Goal: Task Accomplishment & Management: Use online tool/utility

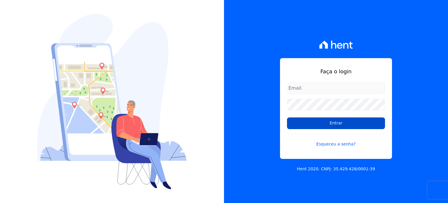
type input "[EMAIL_ADDRESS][DOMAIN_NAME]"
click at [332, 122] on input "Entrar" at bounding box center [336, 123] width 98 height 12
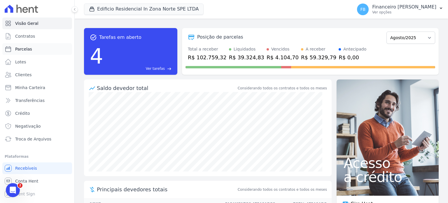
click at [45, 51] on link "Parcelas" at bounding box center [37, 49] width 70 height 12
select select
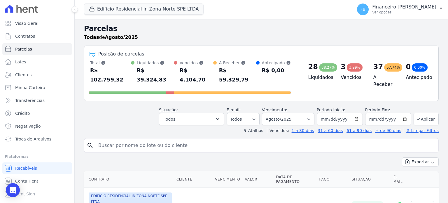
click at [198, 139] on input "search" at bounding box center [265, 145] width 341 height 12
type input "nayara"
select select
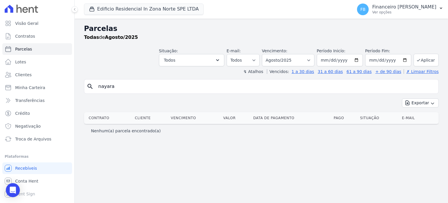
drag, startPoint x: 54, startPoint y: 73, endPoint x: 0, endPoint y: 51, distance: 58.2
click at [0, 51] on div "Visão Geral Contratos [GEOGRAPHIC_DATA] Lotes Clientes Minha Carteira Transferê…" at bounding box center [224, 101] width 448 height 203
type input "NAYARA"
select select
click at [312, 61] on select "Filtrar por período ──────── Todos os meses Agosto/2023 Setembro/2023 Outubro/2…" at bounding box center [288, 60] width 52 height 12
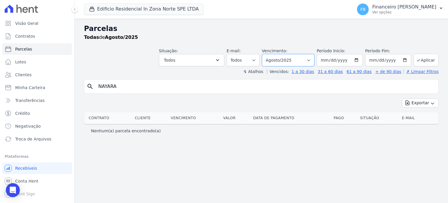
select select "07/2025"
click at [271, 54] on select "Filtrar por período ──────── Todos os meses Agosto/2023 Setembro/2023 Outubro/2…" at bounding box center [288, 60] width 52 height 12
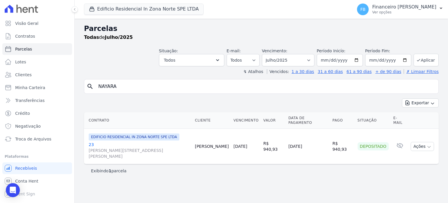
select select
click at [90, 141] on link "23 Rua Milton Monzoni Wagner, 154, Parque Campolim" at bounding box center [139, 149] width 101 height 17
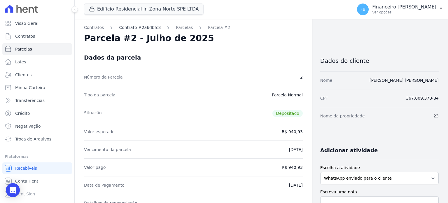
click at [134, 28] on link "Contrato #2a6dbfc8" at bounding box center [140, 27] width 42 height 6
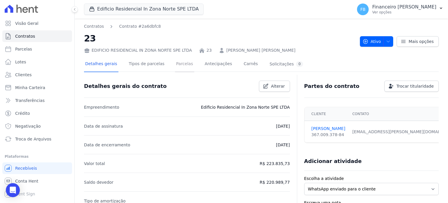
click at [176, 62] on link "Parcelas" at bounding box center [184, 64] width 19 height 15
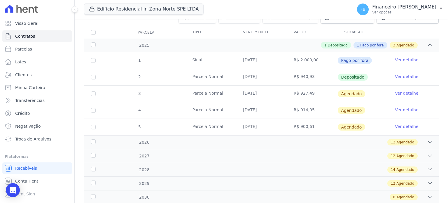
scroll to position [88, 0]
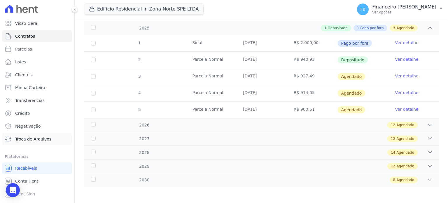
click at [21, 139] on span "Troca de Arquivos" at bounding box center [33, 139] width 36 height 6
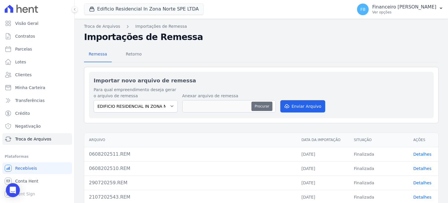
click at [260, 106] on button "Procurar" at bounding box center [261, 105] width 21 height 9
type input "1908202512.REM"
click at [308, 106] on button "Enviar Arquivo" at bounding box center [302, 106] width 45 height 12
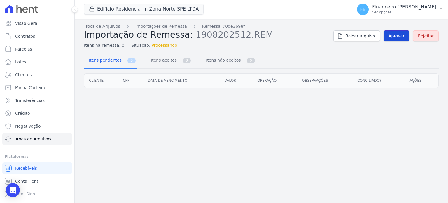
click at [396, 36] on span "Aprovar" at bounding box center [396, 36] width 16 height 6
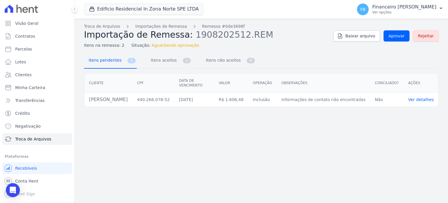
click at [106, 64] on span "Itens pendentes" at bounding box center [104, 60] width 38 height 12
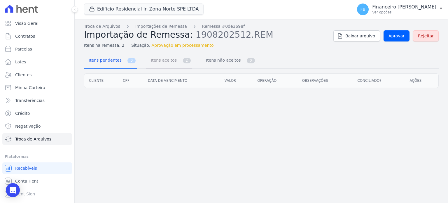
click at [163, 64] on span "Itens aceitos" at bounding box center [162, 60] width 31 height 12
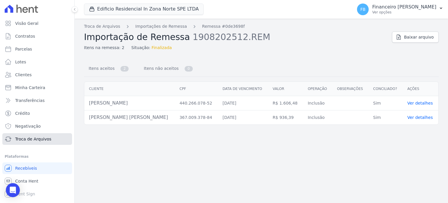
click at [26, 139] on span "Troca de Arquivos" at bounding box center [33, 139] width 36 height 6
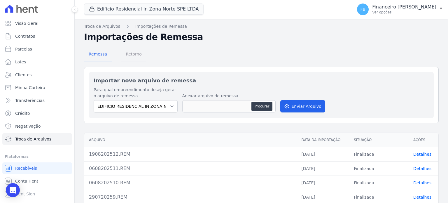
click at [127, 52] on span "Retorno" at bounding box center [133, 54] width 23 height 12
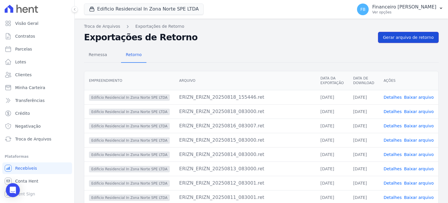
click at [406, 38] on span "Gerar arquivo de retorno" at bounding box center [408, 37] width 51 height 6
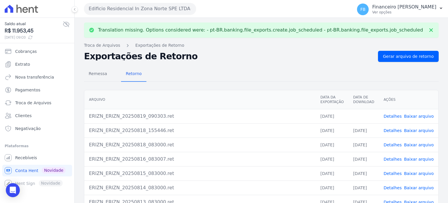
click at [420, 116] on link "Baixar arquivo" at bounding box center [419, 116] width 30 height 5
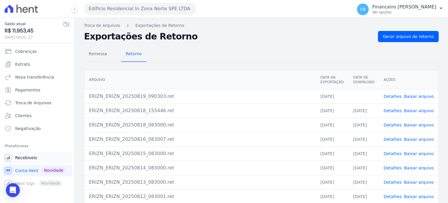
click at [33, 157] on span "Recebíveis" at bounding box center [26, 158] width 22 height 6
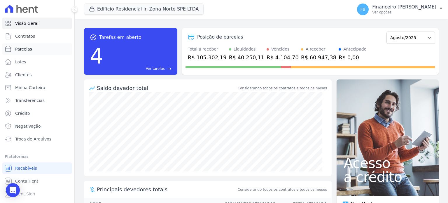
click at [38, 51] on link "Parcelas" at bounding box center [37, 49] width 70 height 12
select select
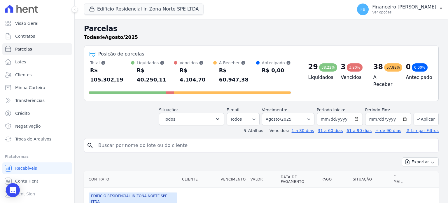
click at [161, 139] on input "search" at bounding box center [265, 145] width 341 height 12
type input "NAYARA"
select select
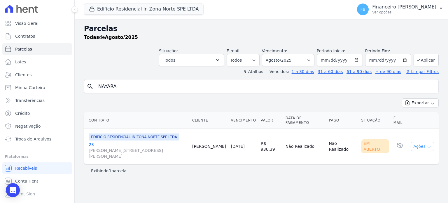
click at [429, 144] on icon "button" at bounding box center [429, 146] width 5 height 5
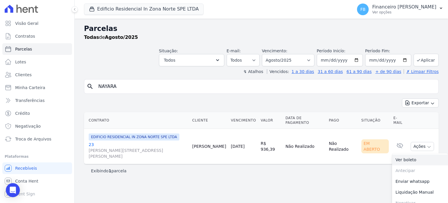
click at [412, 154] on link "Ver boleto" at bounding box center [420, 159] width 56 height 11
drag, startPoint x: 131, startPoint y: 86, endPoint x: 0, endPoint y: 85, distance: 130.9
click at [0, 85] on div "Visão Geral Contratos [GEOGRAPHIC_DATA] Lotes Clientes Minha Carteira Transferê…" at bounding box center [224, 101] width 448 height 203
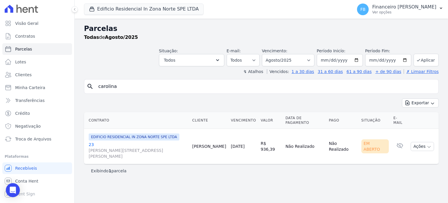
type input "carolina"
select select
